Goal: Information Seeking & Learning: Learn about a topic

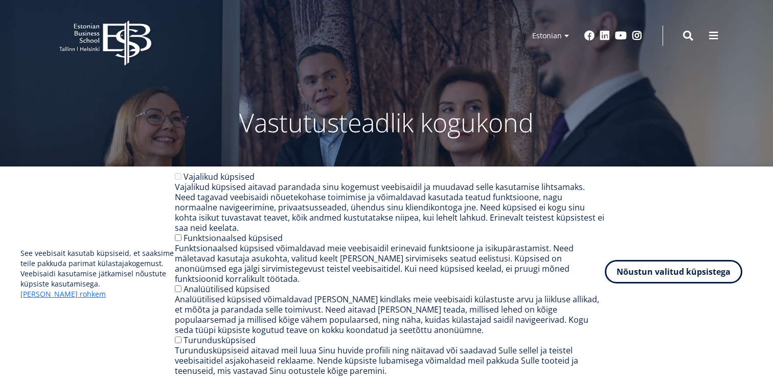
click at [688, 274] on button "Nõustun valitud küpsistega" at bounding box center [673, 272] width 137 height 24
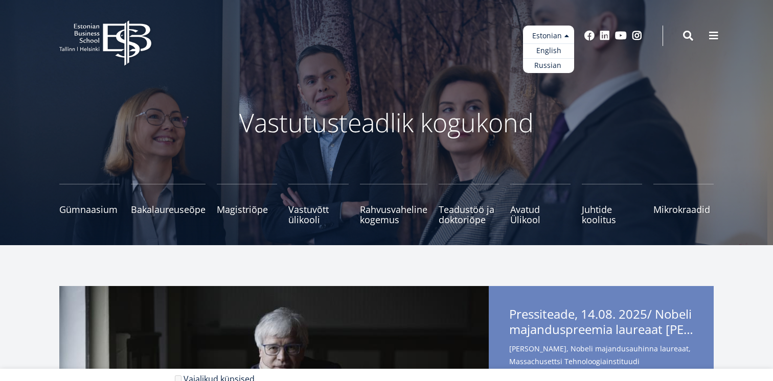
click at [553, 33] on ul "Estonian English Russian" at bounding box center [548, 50] width 51 height 48
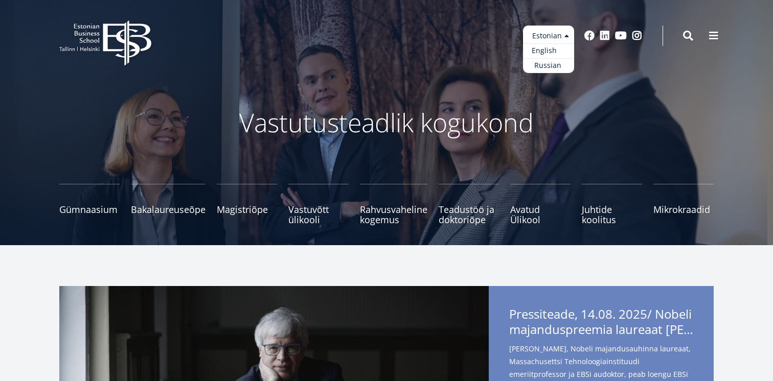
click at [548, 53] on link "English" at bounding box center [548, 50] width 51 height 15
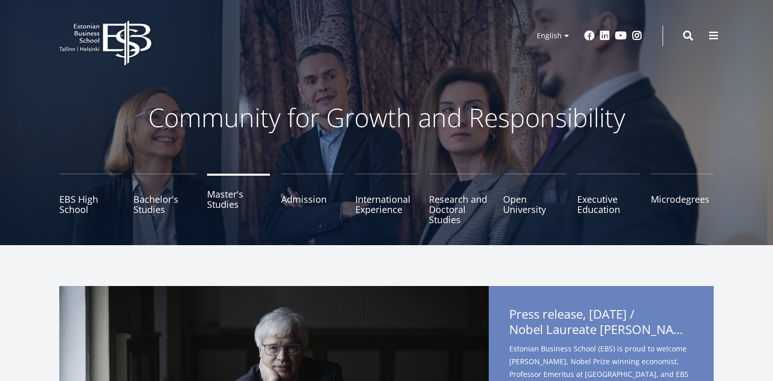
click at [211, 209] on link "Master's Studies" at bounding box center [238, 199] width 63 height 51
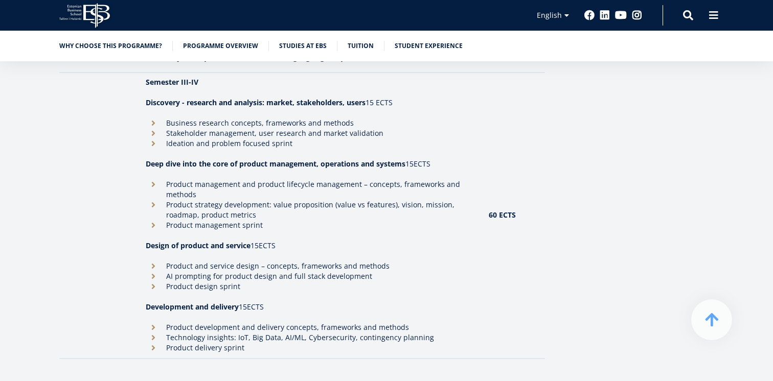
scroll to position [1368, 0]
click at [353, 44] on link "Tuition" at bounding box center [361, 45] width 26 height 10
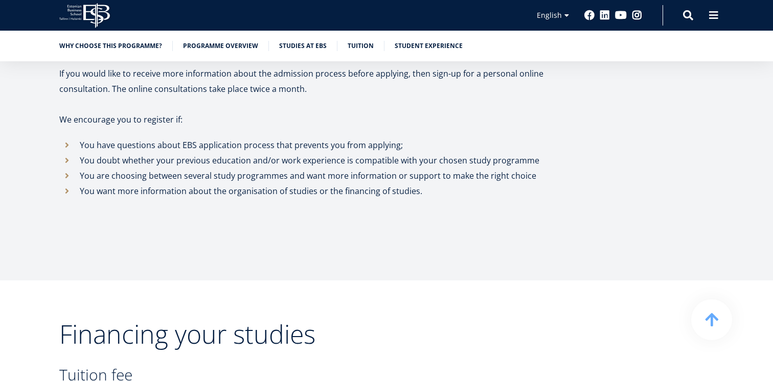
scroll to position [3102, 0]
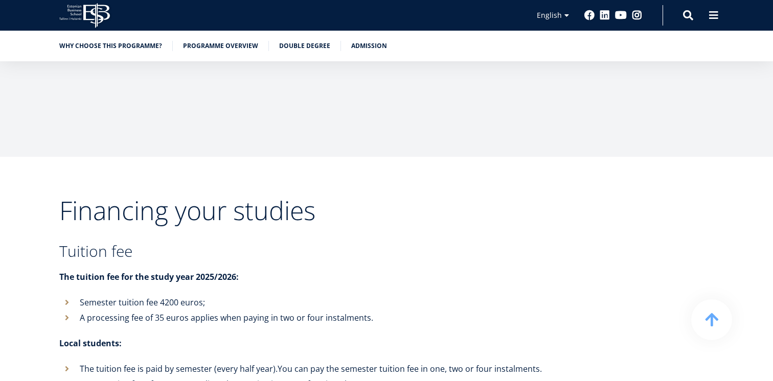
scroll to position [3674, 0]
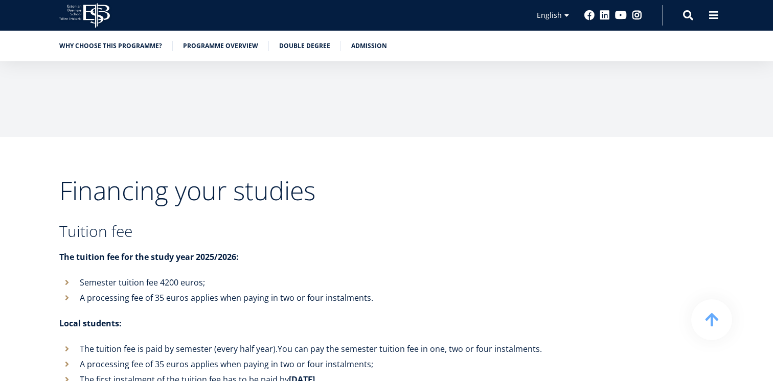
click at [171, 275] on li "Semester tuition fee 4200 euros;" at bounding box center [302, 282] width 486 height 15
click at [184, 290] on li "A processing fee of 35 euros applies when paying in two or four instalments." at bounding box center [302, 297] width 486 height 15
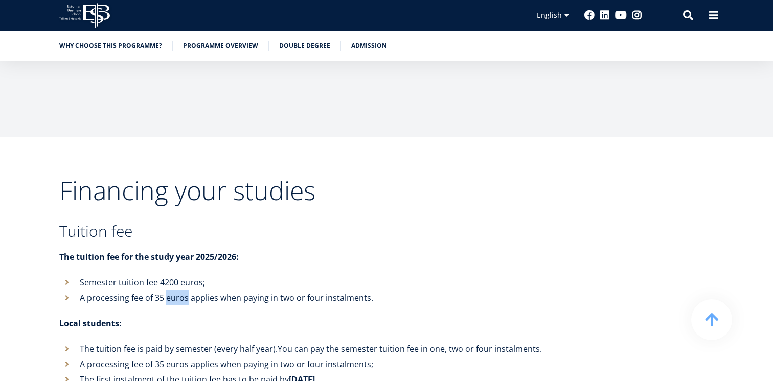
click at [184, 290] on li "A processing fee of 35 euros applies when paying in two or four instalments." at bounding box center [302, 297] width 486 height 15
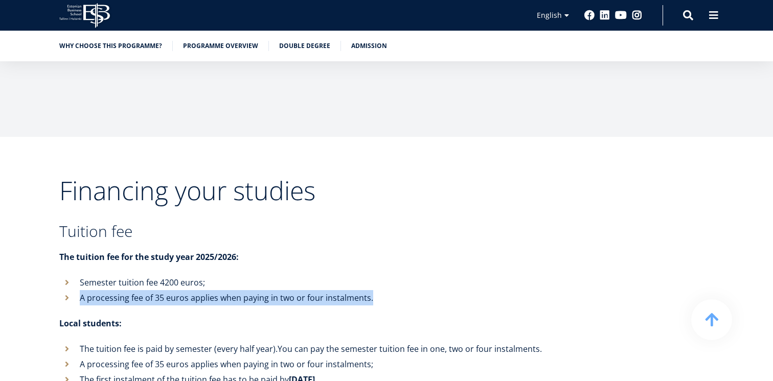
click at [176, 275] on li "Semester tuition fee 4200 euros;" at bounding box center [302, 282] width 486 height 15
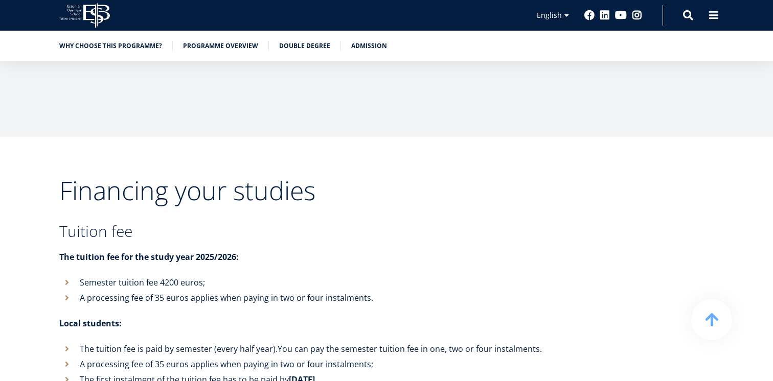
click at [176, 275] on li "Semester tuition fee 4200 euros;" at bounding box center [302, 282] width 486 height 15
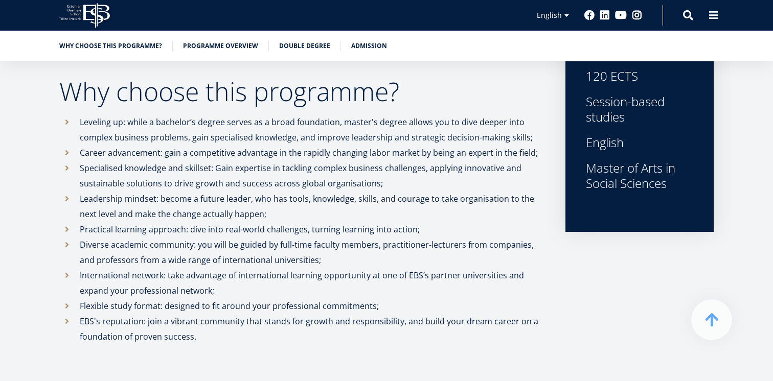
scroll to position [318, 0]
